Goal: Task Accomplishment & Management: Manage account settings

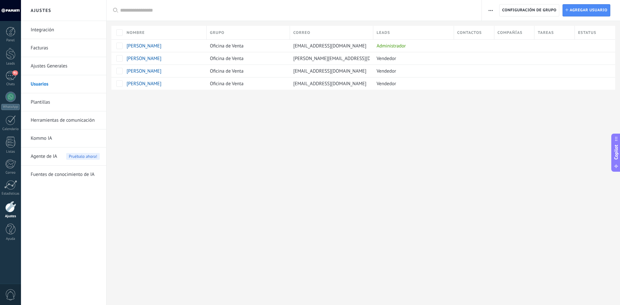
click at [180, 116] on div "Ajustes Integración Facturas Ajustes Generales Usuarios Plantillas Herramientas…" at bounding box center [320, 152] width 599 height 305
drag, startPoint x: 362, startPoint y: 59, endPoint x: 291, endPoint y: 57, distance: 70.2
click at [291, 57] on div "[PERSON_NAME][EMAIL_ADDRESS][DOMAIN_NAME]" at bounding box center [330, 58] width 80 height 12
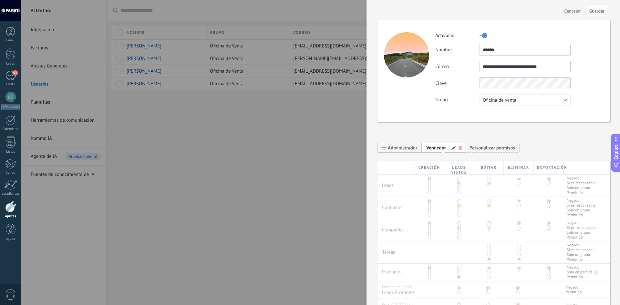
click at [294, 58] on div at bounding box center [310, 152] width 620 height 305
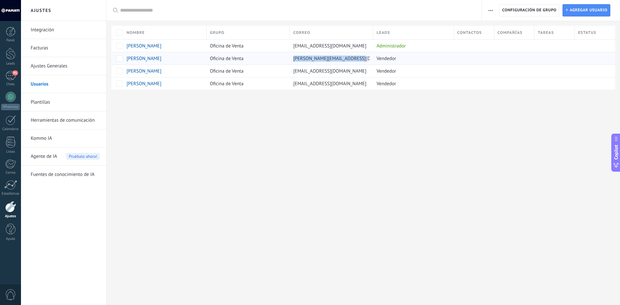
drag, startPoint x: 294, startPoint y: 58, endPoint x: 357, endPoint y: 61, distance: 63.4
click at [357, 61] on div "[PERSON_NAME][EMAIL_ADDRESS][DOMAIN_NAME]" at bounding box center [330, 58] width 80 height 12
copy span "[PERSON_NAME][EMAIL_ADDRESS][DOMAIN_NAME]"
drag, startPoint x: 290, startPoint y: 71, endPoint x: 367, endPoint y: 72, distance: 76.6
click at [367, 72] on div "[EMAIL_ADDRESS][DOMAIN_NAME]" at bounding box center [330, 71] width 80 height 12
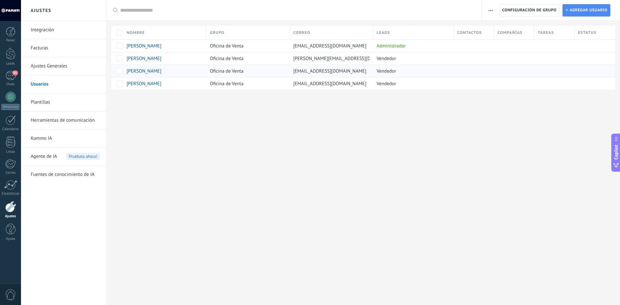
click at [366, 72] on span "[EMAIL_ADDRESS][DOMAIN_NAME]" at bounding box center [329, 71] width 73 height 6
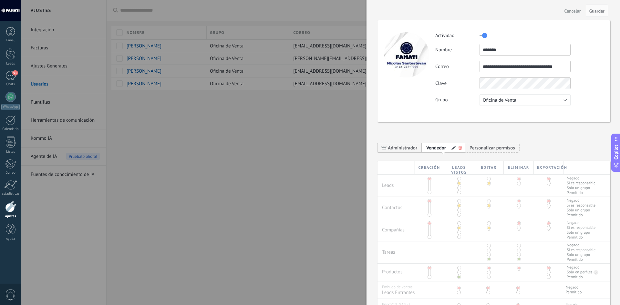
click at [297, 70] on div at bounding box center [310, 152] width 620 height 305
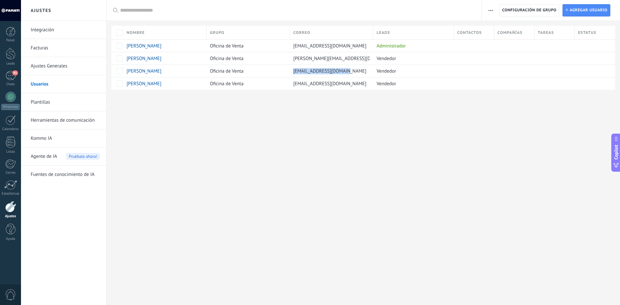
click at [297, 70] on span "[EMAIL_ADDRESS][DOMAIN_NAME]" at bounding box center [329, 71] width 73 height 6
click at [356, 72] on span "[EMAIL_ADDRESS][DOMAIN_NAME]" at bounding box center [329, 71] width 73 height 6
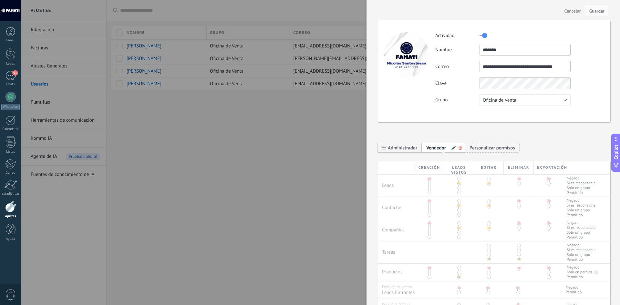
drag, startPoint x: 566, startPoint y: 66, endPoint x: 469, endPoint y: 71, distance: 97.7
click at [469, 71] on div "**********" at bounding box center [520, 67] width 168 height 12
click at [310, 133] on div at bounding box center [310, 152] width 620 height 305
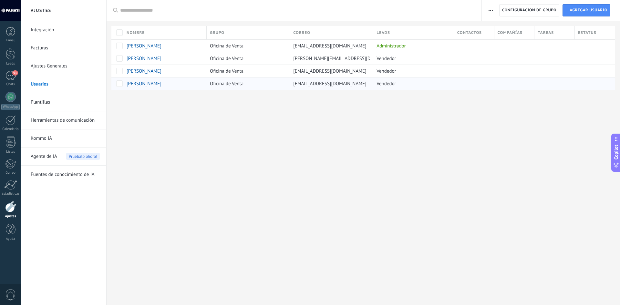
click at [251, 84] on div "Oficina de Venta" at bounding box center [247, 84] width 80 height 12
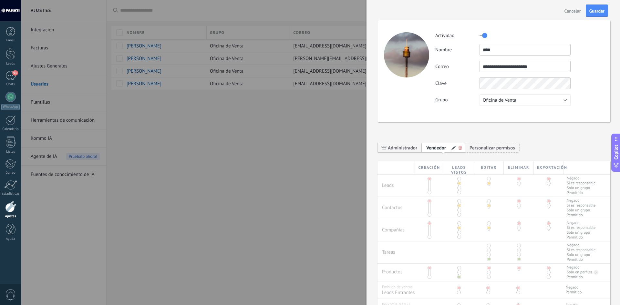
click at [463, 97] on label "Grupo" at bounding box center [458, 100] width 44 height 6
click at [595, 8] on button "Guardar" at bounding box center [597, 11] width 22 height 12
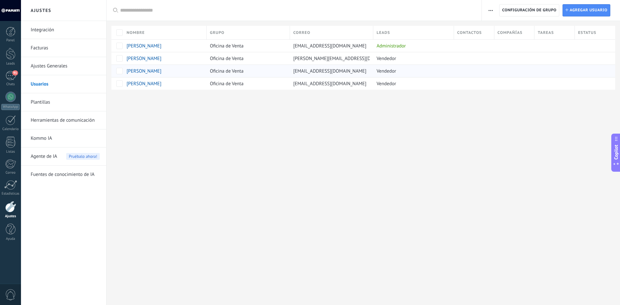
click at [318, 68] on div "[EMAIL_ADDRESS][DOMAIN_NAME]" at bounding box center [330, 71] width 80 height 12
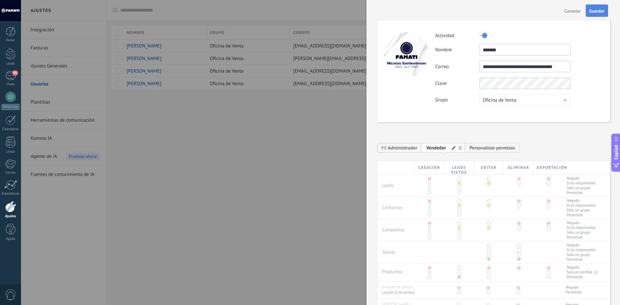
click at [597, 10] on span "Guardar" at bounding box center [597, 11] width 15 height 5
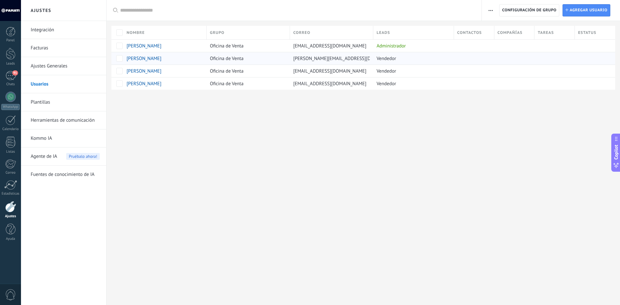
click at [311, 60] on span "[PERSON_NAME][EMAIL_ADDRESS][DOMAIN_NAME]" at bounding box center [347, 59] width 108 height 6
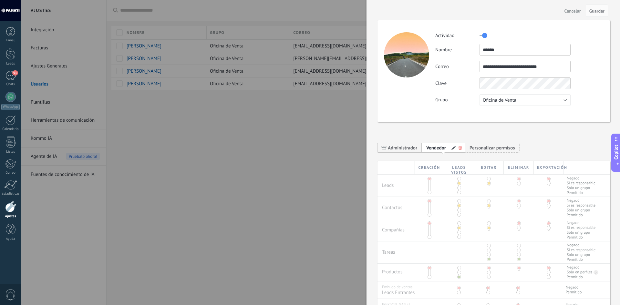
click at [500, 90] on div "**********" at bounding box center [520, 69] width 168 height 74
click at [597, 11] on span "Guardar" at bounding box center [597, 11] width 15 height 5
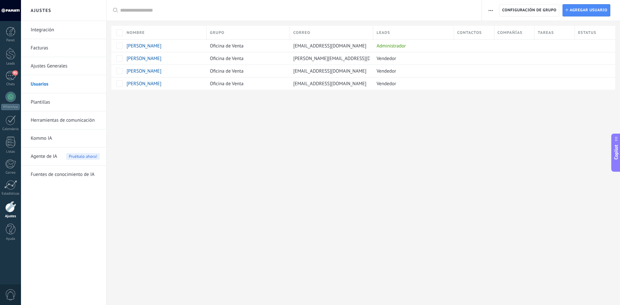
click at [468, 189] on div "Ajustes Integración Facturas Ajustes Generales Usuarios Plantillas Herramientas…" at bounding box center [320, 152] width 599 height 305
click at [168, 68] on div "[PERSON_NAME]" at bounding box center [161, 71] width 69 height 6
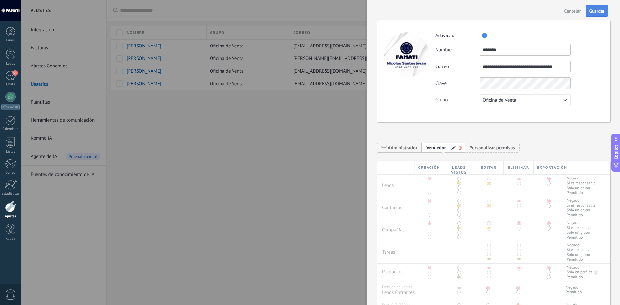
click at [600, 10] on span "Guardar" at bounding box center [597, 11] width 15 height 5
